Goal: Information Seeking & Learning: Learn about a topic

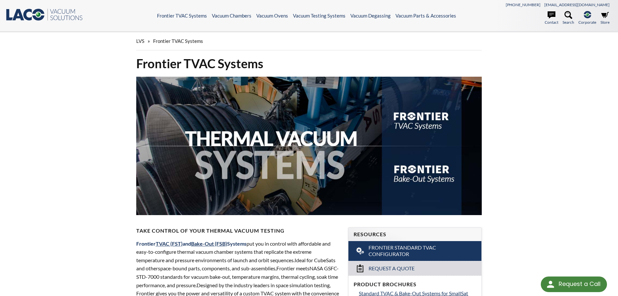
drag, startPoint x: 566, startPoint y: 170, endPoint x: 570, endPoint y: 180, distance: 11.2
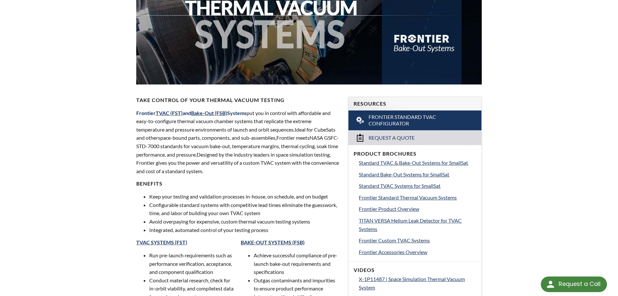
scroll to position [130, 0]
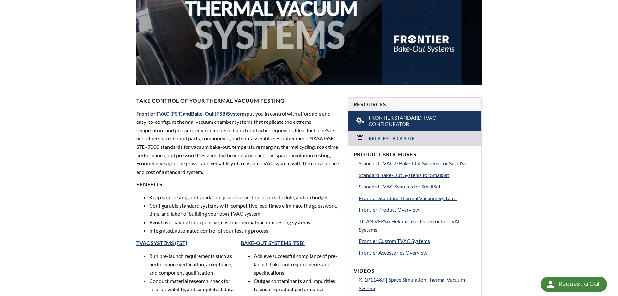
click at [537, 186] on div "LVS » Frontier TVAC Systems Frontier TVAC Systems Take Control of Your Thermal …" at bounding box center [309, 275] width 618 height 746
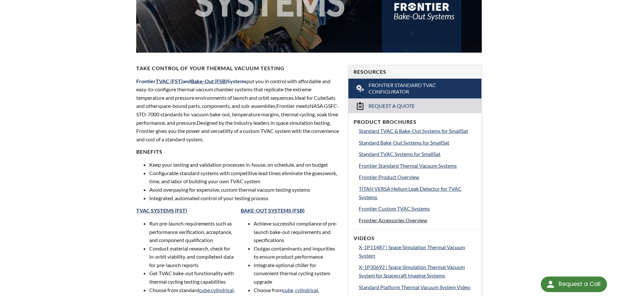
click at [414, 220] on span "Frontier Accessories Overview" at bounding box center [393, 220] width 68 height 6
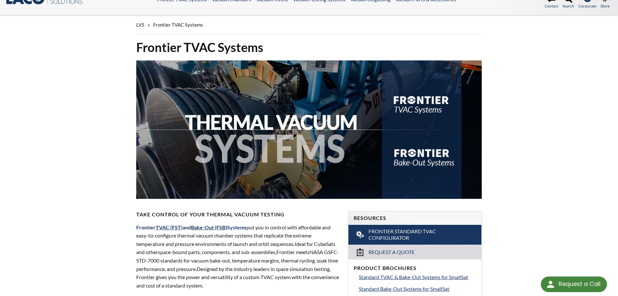
scroll to position [0, 0]
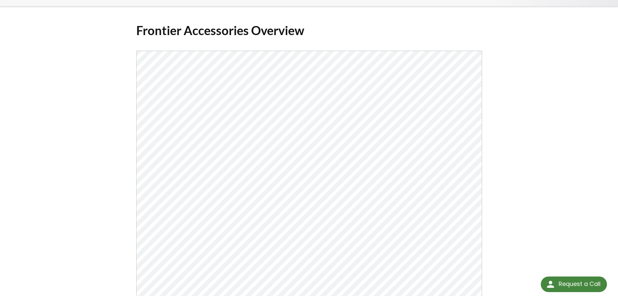
scroll to position [32, 0]
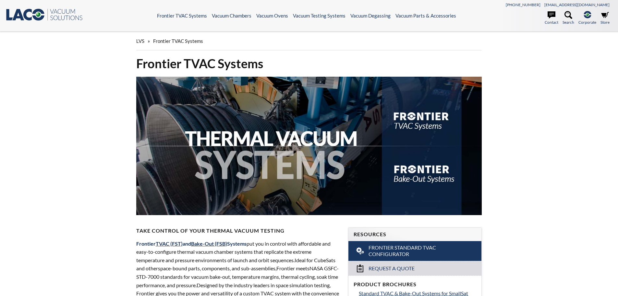
select select "Language Translate Widget"
click at [569, 17] on icon at bounding box center [569, 15] width 8 height 8
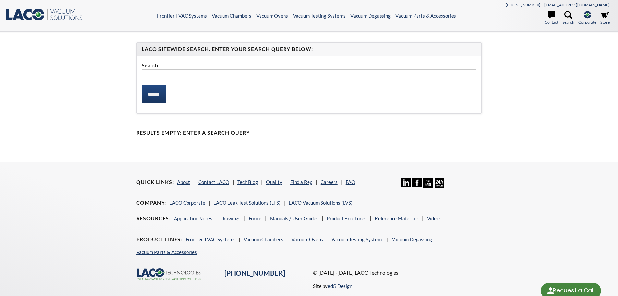
select select "Language Translate Widget"
type input "*****"
click at [142, 85] on input "******" at bounding box center [154, 94] width 24 height 18
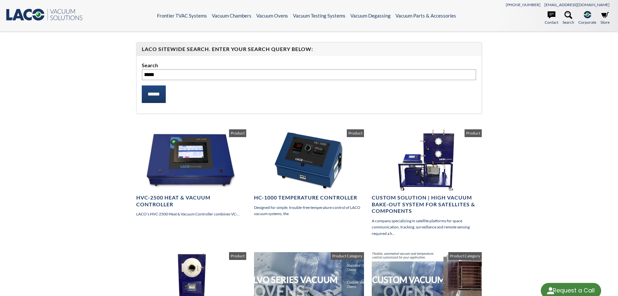
select select "Language Translate Widget"
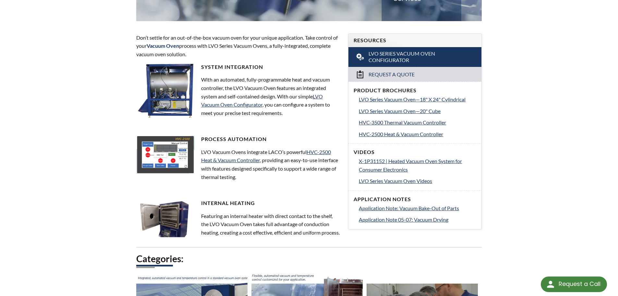
scroll to position [195, 0]
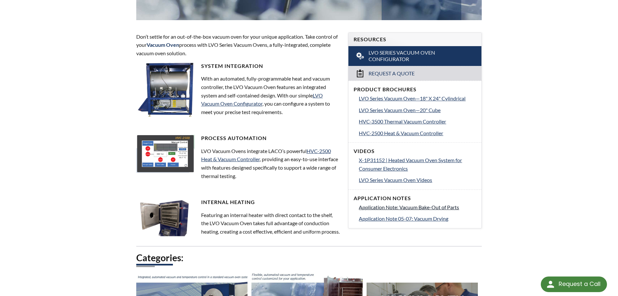
click at [444, 207] on span "Application Note: Vacuum Bake-Out of Parts" at bounding box center [409, 207] width 100 height 6
click at [415, 221] on span "Application Note 05-07: Vacuum Drying" at bounding box center [404, 218] width 90 height 6
click at [453, 100] on span "LVO Series Vacuum Oven—18" X 24" Cylindrical" at bounding box center [412, 98] width 107 height 6
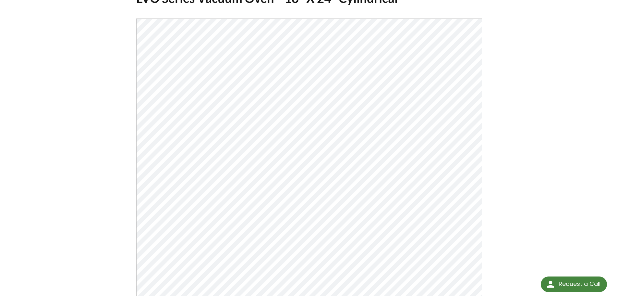
scroll to position [65, 0]
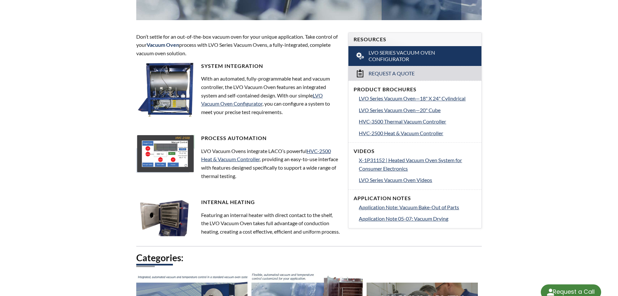
select select "Language Translate Widget"
click at [219, 79] on p "With an automated, fully-programmable heat and vacuum controller, the LVO Vacuu…" at bounding box center [238, 95] width 204 height 42
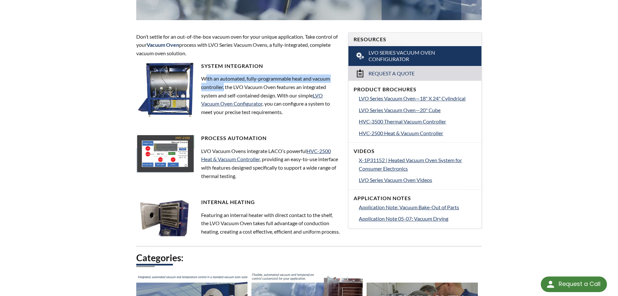
drag, startPoint x: 203, startPoint y: 79, endPoint x: 223, endPoint y: 85, distance: 20.8
click at [223, 85] on p "With an automated, fully-programmable heat and vacuum controller, the LVO Vacuu…" at bounding box center [238, 95] width 204 height 42
copy p "With an automated, fully-programmable heat and vacuum controller"
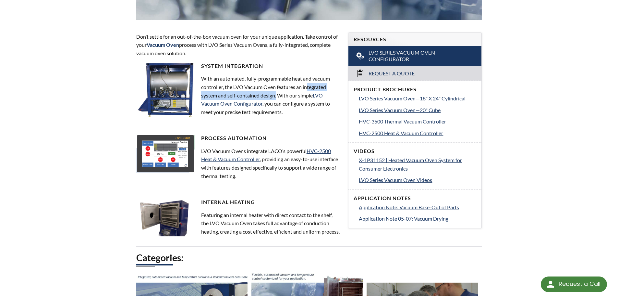
drag, startPoint x: 276, startPoint y: 97, endPoint x: 306, endPoint y: 85, distance: 31.9
click at [306, 85] on p "With an automated, fully-programmable heat and vacuum controller, the LVO Vacuu…" at bounding box center [238, 95] width 204 height 42
copy p "ntegrated system and self-contained design"
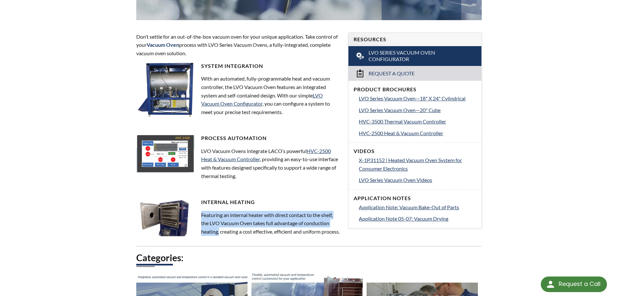
drag, startPoint x: 201, startPoint y: 216, endPoint x: 219, endPoint y: 231, distance: 23.2
click at [219, 231] on p "Featuring an internal heater with direct contact to the shelf, the LVO Vacuum O…" at bounding box center [238, 223] width 204 height 25
copy p "Featuring an internal heater with direct contact to the shelf, the LVO Vacuum O…"
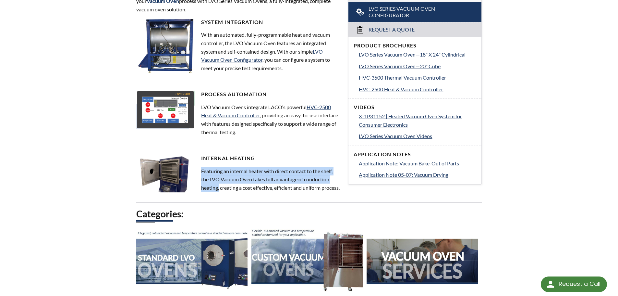
scroll to position [292, 0]
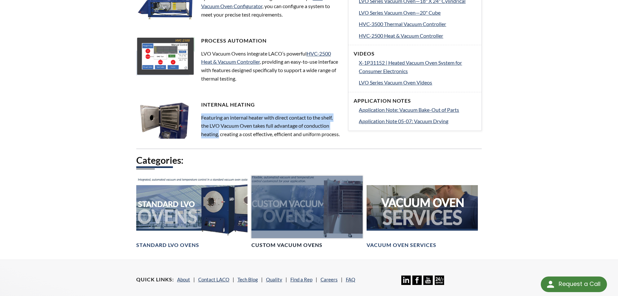
click at [317, 215] on div at bounding box center [306, 207] width 111 height 63
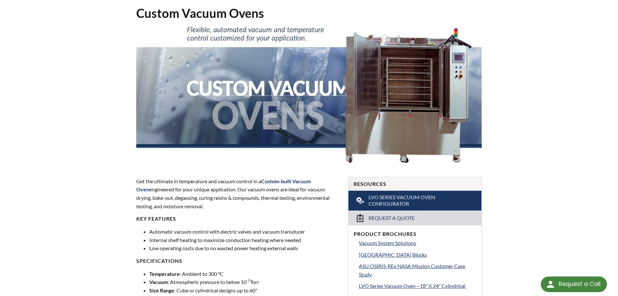
scroll to position [97, 0]
